Goal: Navigation & Orientation: Find specific page/section

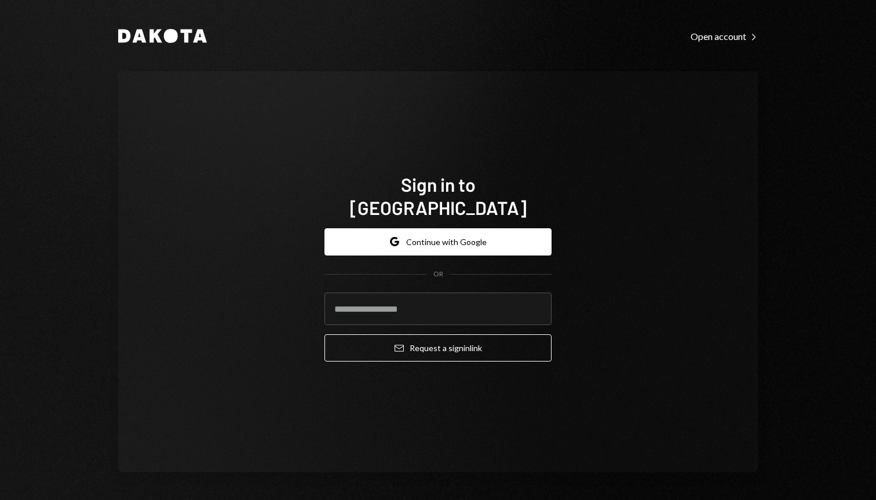
click at [455, 230] on button "Google Continue with Google" at bounding box center [437, 241] width 227 height 27
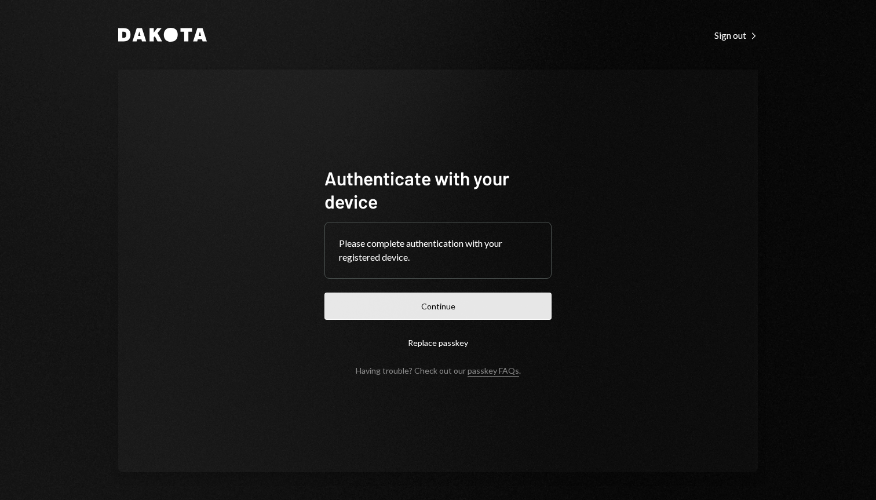
click at [457, 313] on button "Continue" at bounding box center [437, 305] width 227 height 27
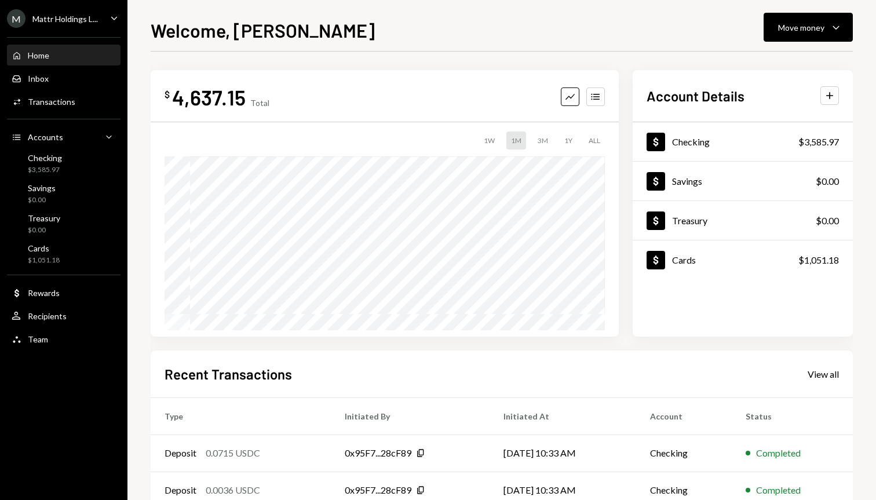
click at [82, 16] on div "Mattr Holdings L..." at bounding box center [64, 19] width 65 height 10
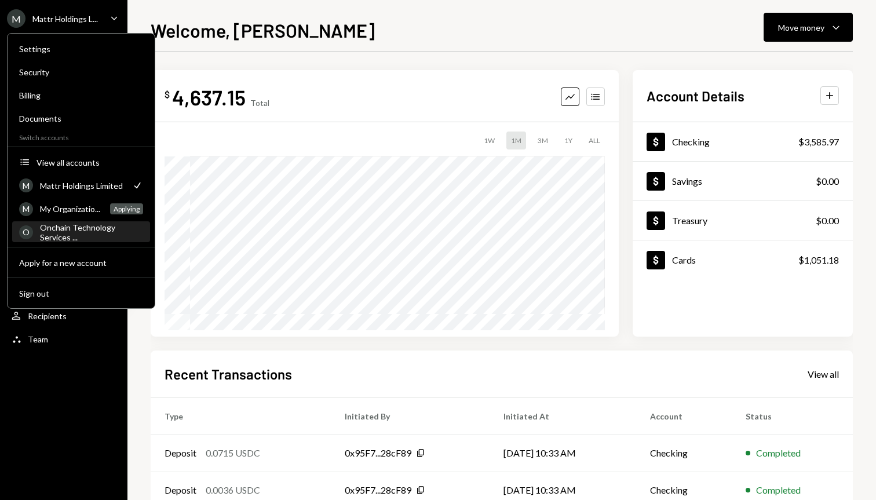
click at [74, 226] on div "Onchain Technology Services ..." at bounding box center [91, 232] width 103 height 20
